Goal: Find contact information: Find contact information

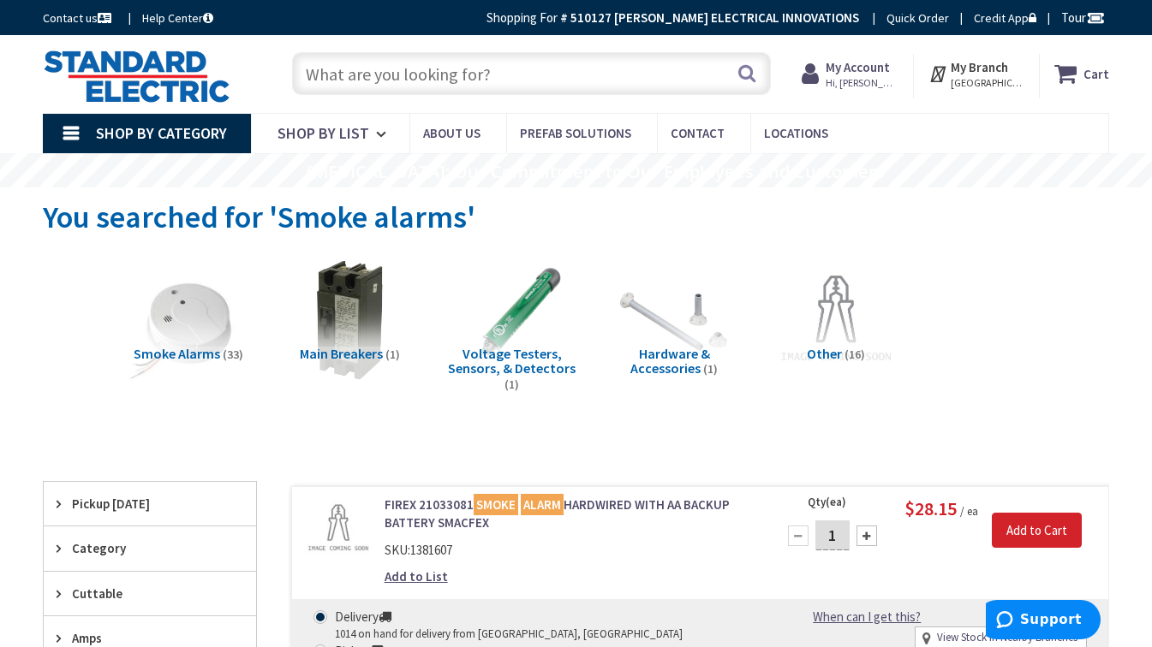
click at [985, 60] on strong "My Branch" at bounding box center [978, 67] width 57 height 16
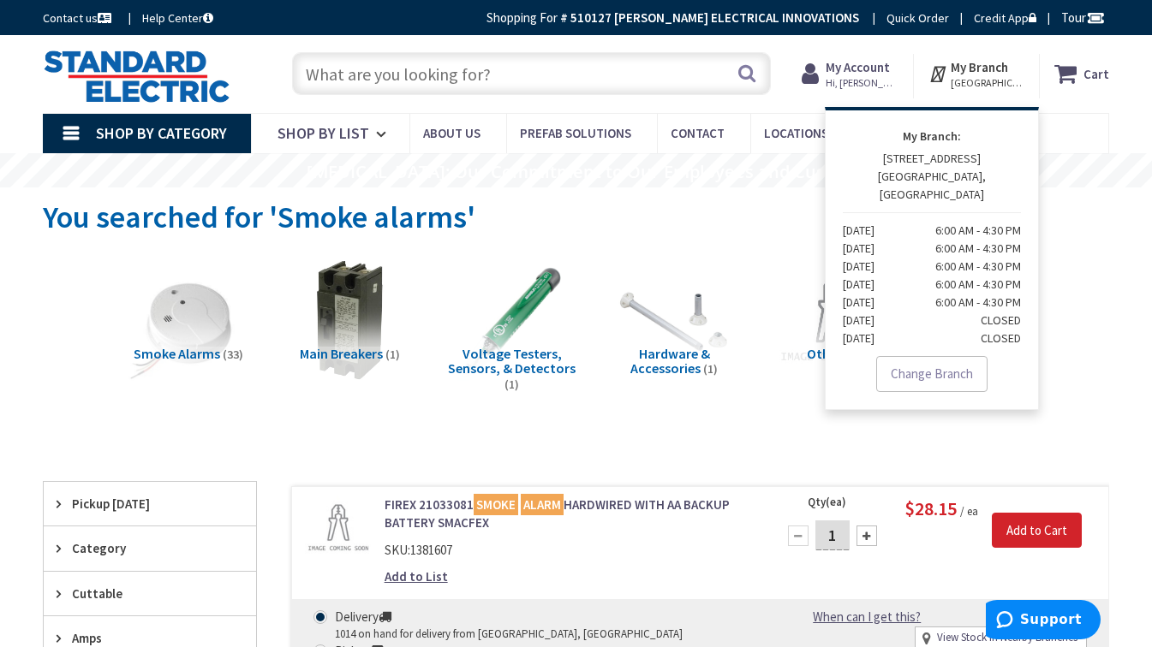
click at [981, 69] on strong "My Branch" at bounding box center [978, 67] width 57 height 16
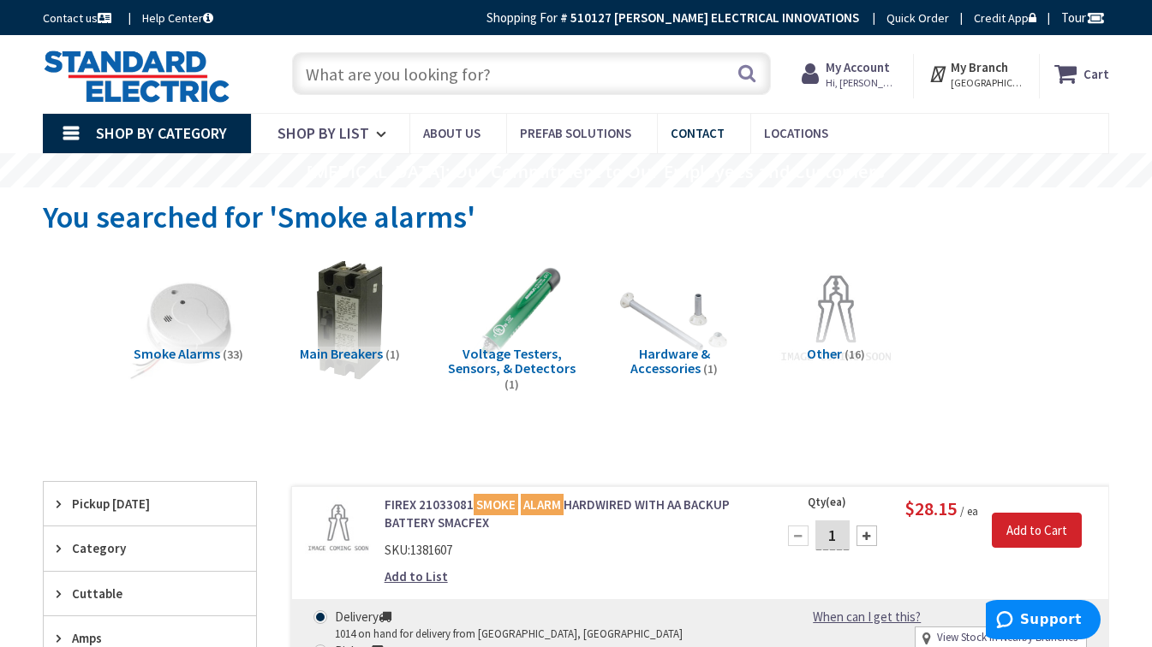
click at [698, 134] on span "Contact" at bounding box center [697, 133] width 54 height 16
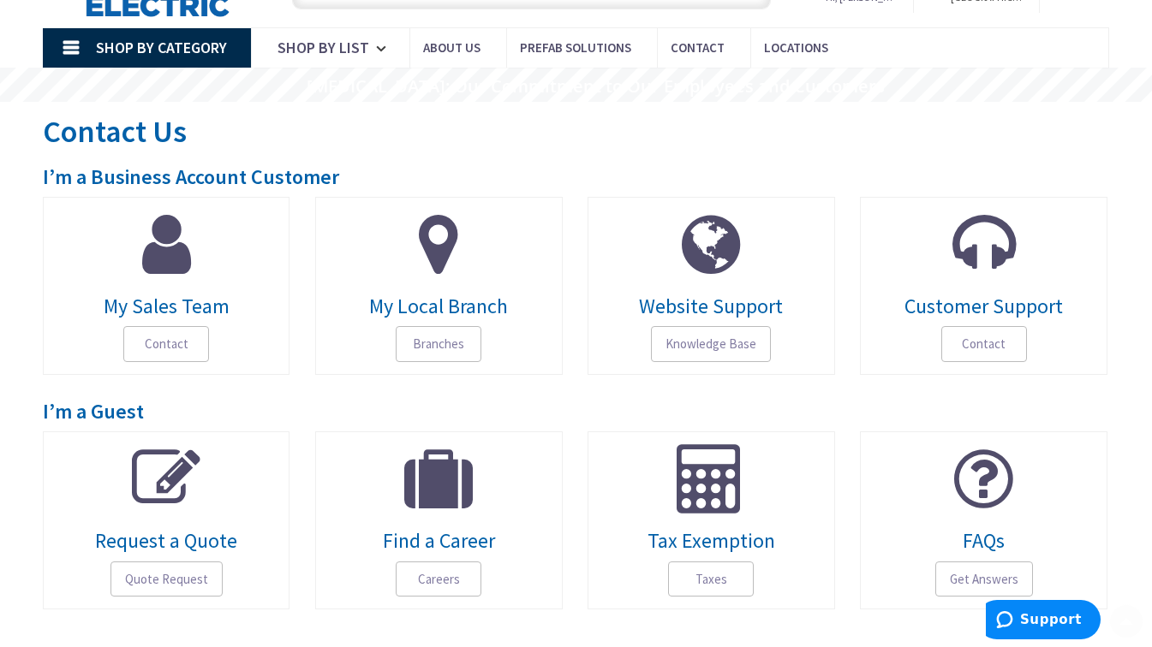
scroll to position [171, 0]
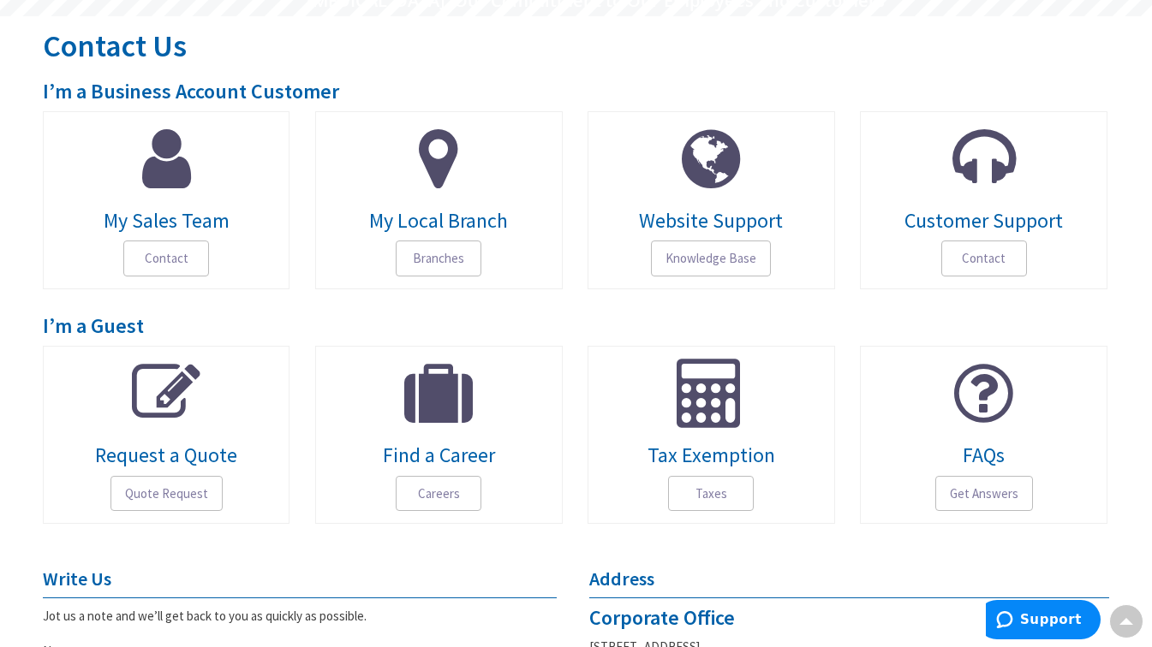
click at [177, 189] on icon at bounding box center [166, 158] width 49 height 69
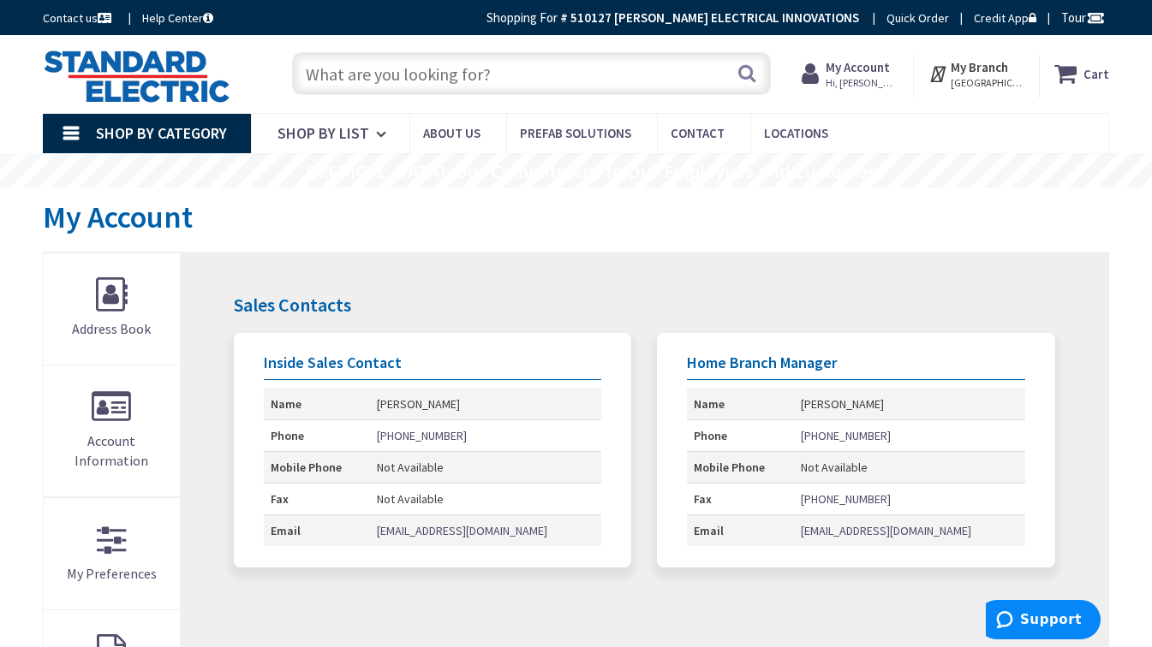
click at [420, 69] on input "text" at bounding box center [531, 73] width 479 height 43
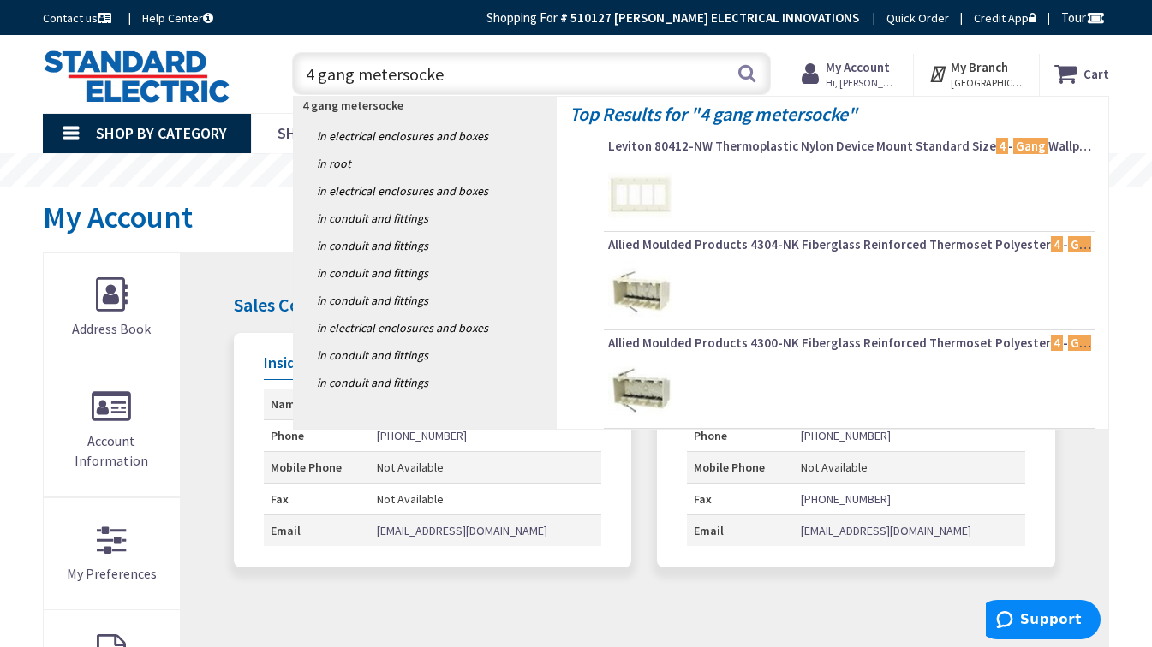
type input "4 gang metersocket"
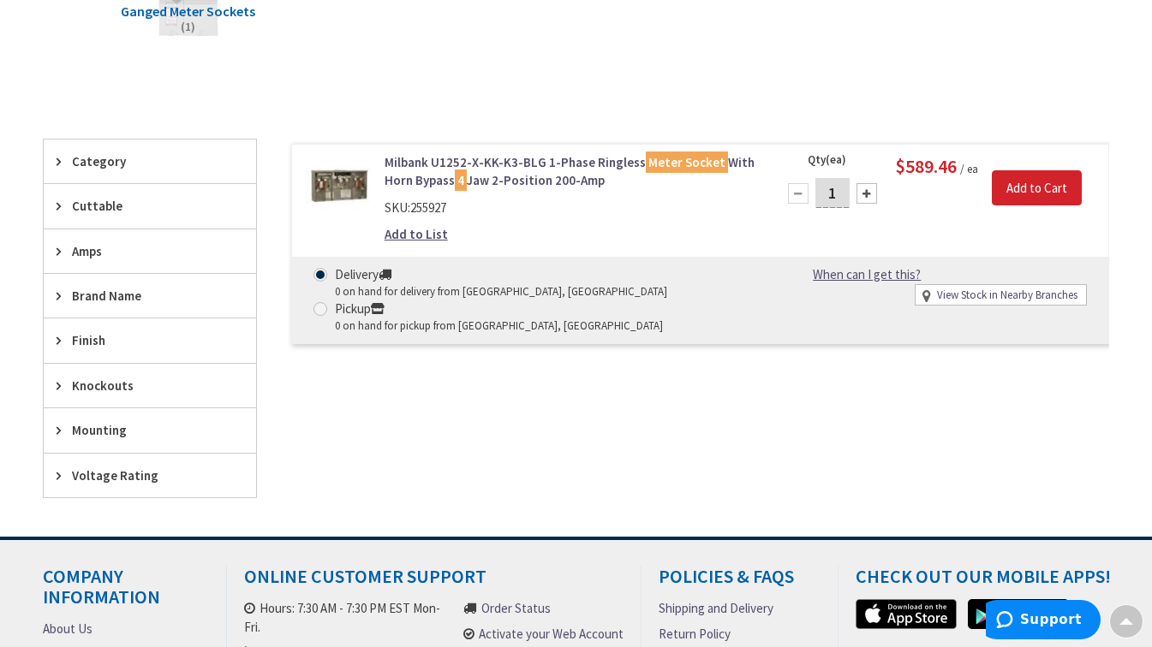
scroll to position [86, 0]
